Goal: Task Accomplishment & Management: Manage account settings

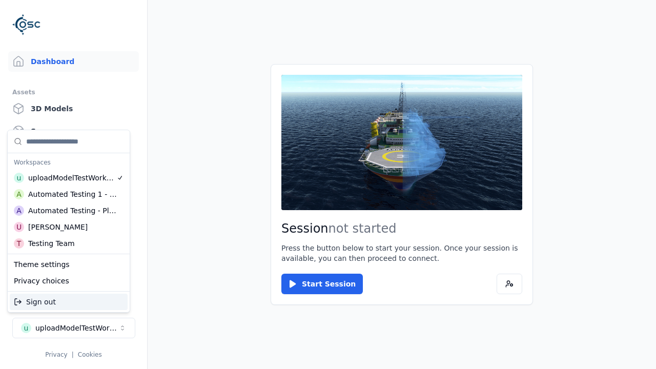
click at [69, 211] on div "Automated Testing - Playwright" at bounding box center [72, 211] width 89 height 10
click at [328, 185] on html "Support Dashboard Assets 3D Models Scenes Datasets Recordings Support Documenta…" at bounding box center [328, 184] width 656 height 369
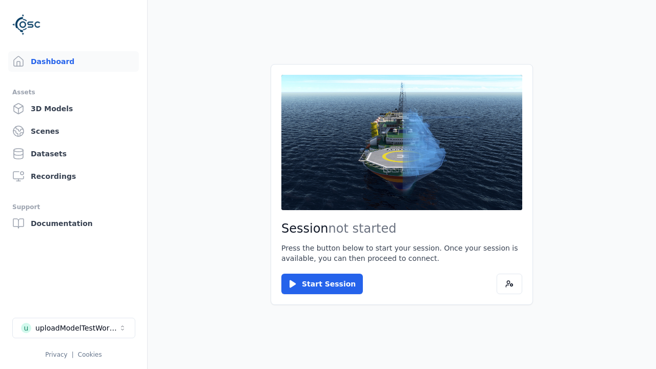
click at [73, 109] on link "3D Models" at bounding box center [73, 108] width 131 height 21
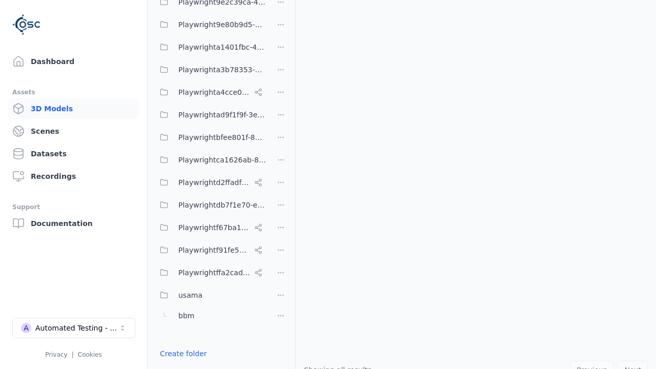
click at [183, 354] on link "Create folder" at bounding box center [183, 354] width 47 height 10
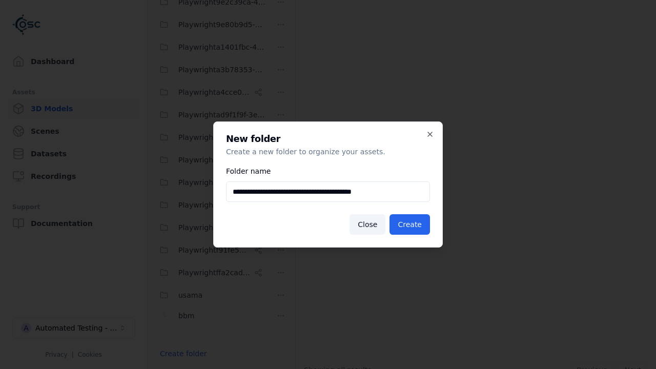
type input "**********"
click at [410, 225] on button "Create" at bounding box center [410, 224] width 41 height 21
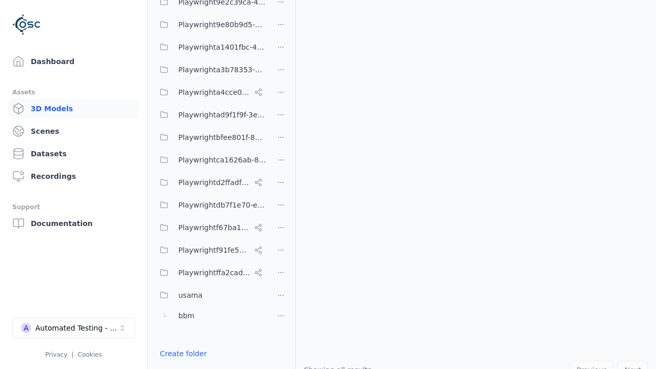
click at [183, 363] on button "Done editing" at bounding box center [183, 372] width 58 height 18
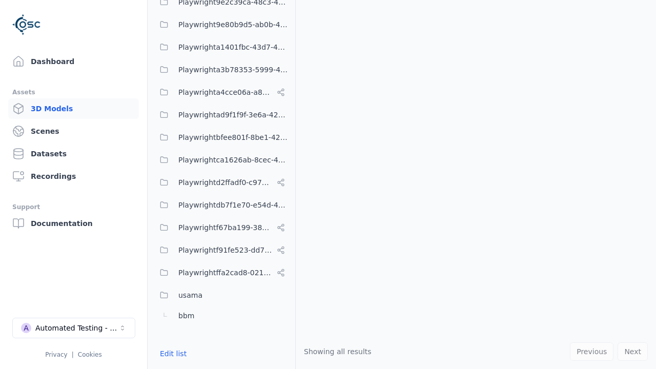
click at [173, 354] on button "Edit list" at bounding box center [173, 354] width 39 height 18
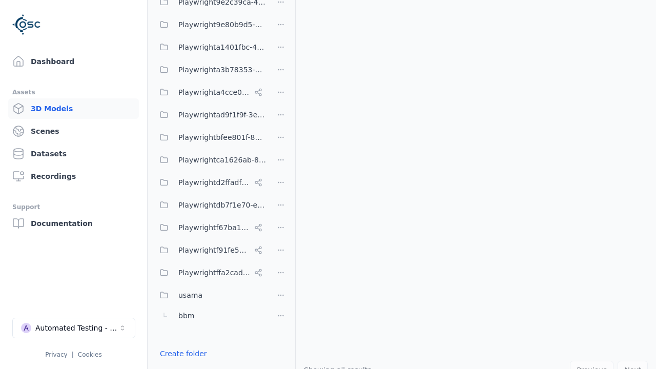
click at [281, 185] on html "Support Dashboard Assets 3D Models Scenes Datasets Recordings Support Documenta…" at bounding box center [328, 184] width 656 height 369
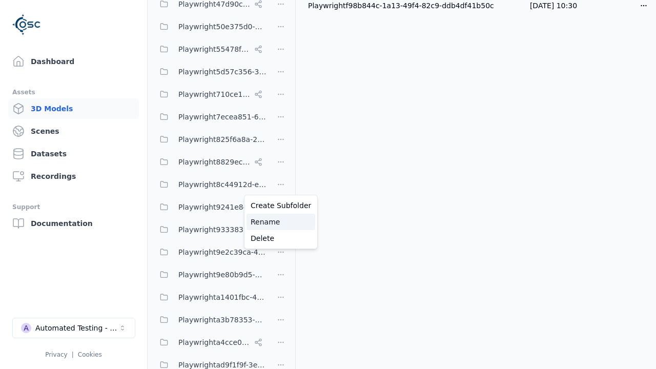
click at [281, 222] on div "Rename" at bounding box center [281, 222] width 69 height 16
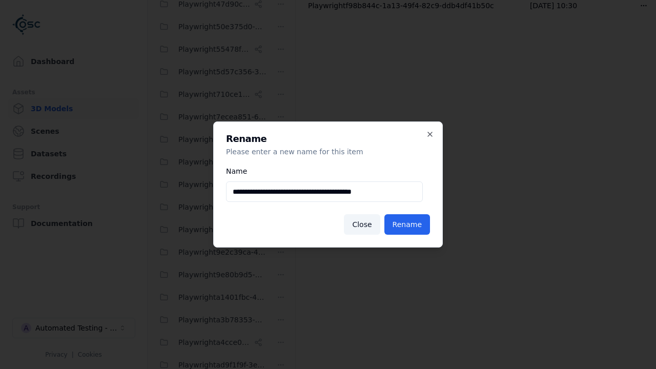
click at [325, 192] on input "**********" at bounding box center [324, 192] width 197 height 21
type input "**********"
click at [407, 225] on button "Rename" at bounding box center [408, 224] width 46 height 21
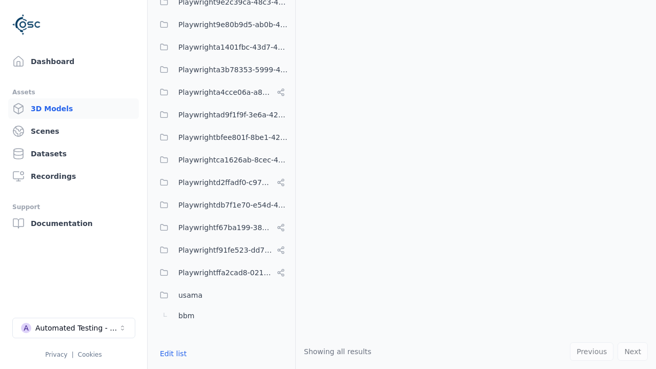
click at [173, 354] on button "Edit list" at bounding box center [173, 354] width 39 height 18
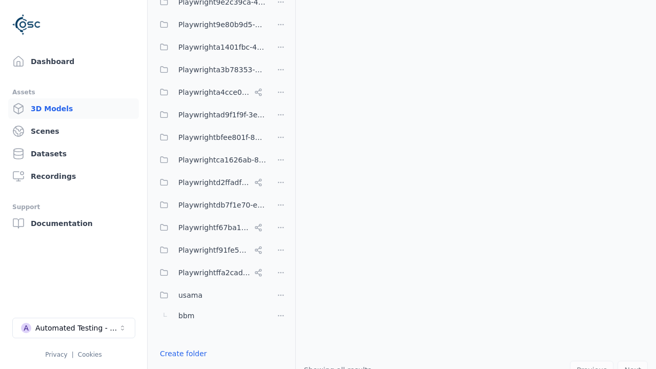
click at [281, 185] on html "Support Dashboard Assets 3D Models Scenes Datasets Recordings Support Documenta…" at bounding box center [328, 184] width 656 height 369
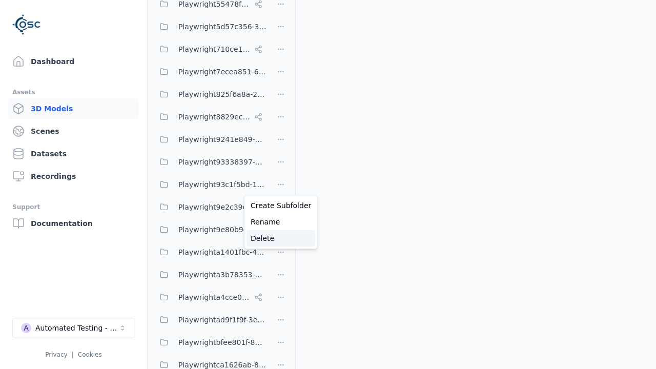
click at [281, 238] on div "Delete" at bounding box center [281, 238] width 69 height 16
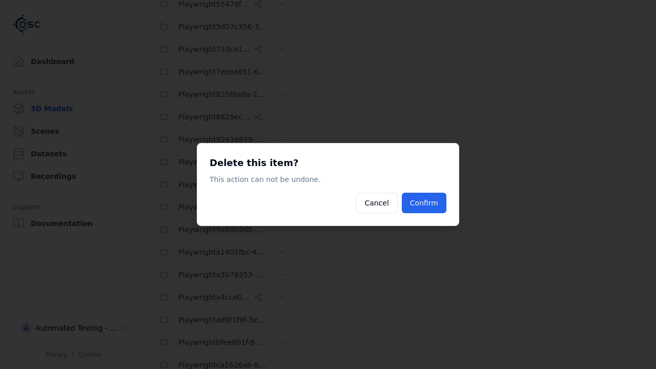
click at [424, 203] on button "Confirm" at bounding box center [424, 203] width 45 height 21
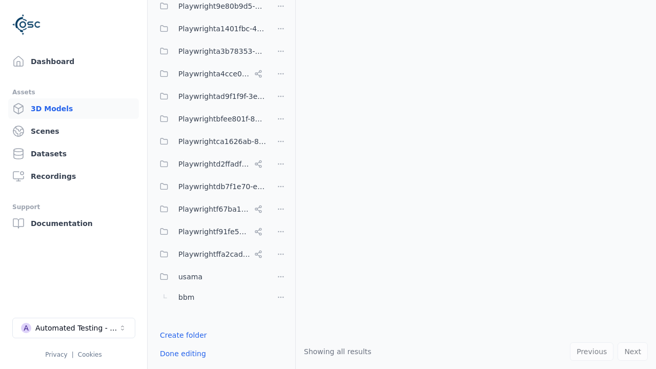
click at [183, 354] on button "Done editing" at bounding box center [183, 354] width 58 height 18
